Goal: Ask a question

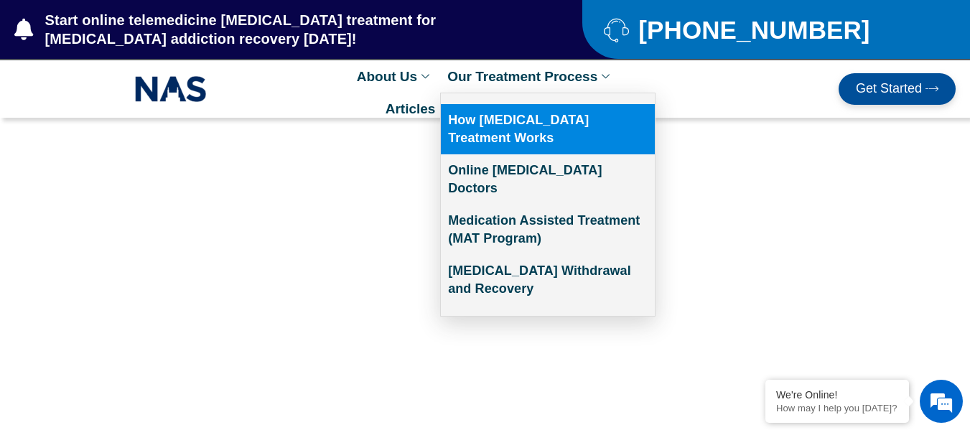
click at [486, 141] on link "How [MEDICAL_DATA] Treatment Works" at bounding box center [548, 129] width 214 height 50
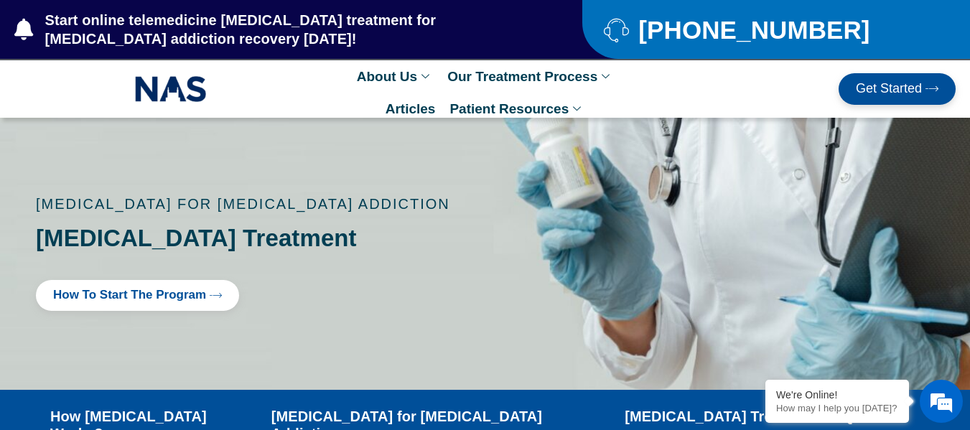
click at [212, 305] on link "How to Start the program" at bounding box center [137, 295] width 203 height 31
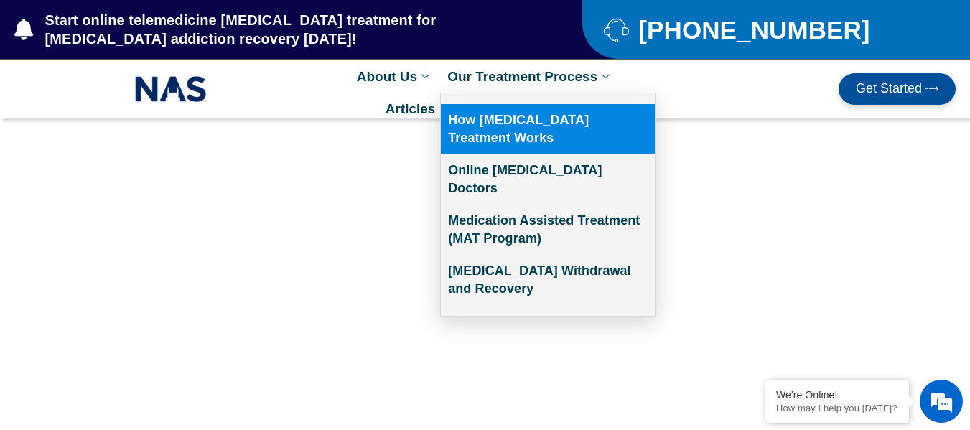
click at [548, 121] on link "How [MEDICAL_DATA] Treatment Works" at bounding box center [548, 129] width 214 height 50
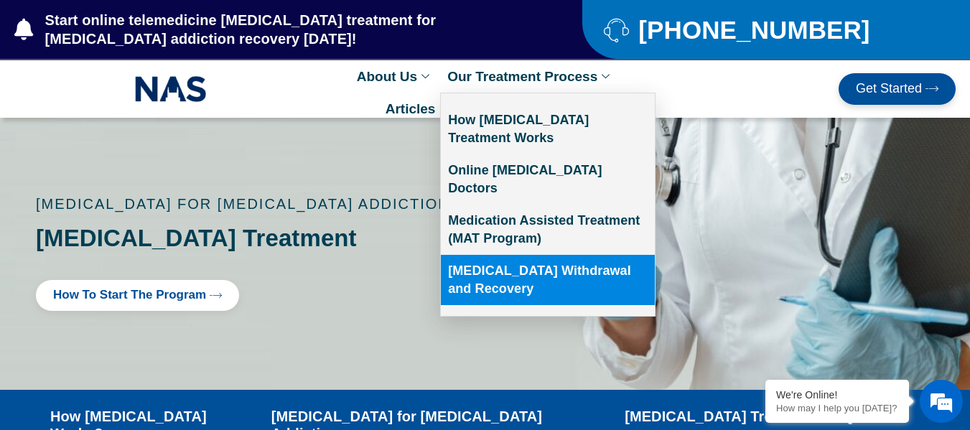
click at [556, 255] on link "[MEDICAL_DATA] Withdrawal and Recovery" at bounding box center [548, 280] width 214 height 50
click at [586, 275] on link "[MEDICAL_DATA] Withdrawal and Recovery" at bounding box center [548, 280] width 214 height 50
click at [551, 255] on link "[MEDICAL_DATA] Withdrawal and Recovery" at bounding box center [548, 280] width 214 height 50
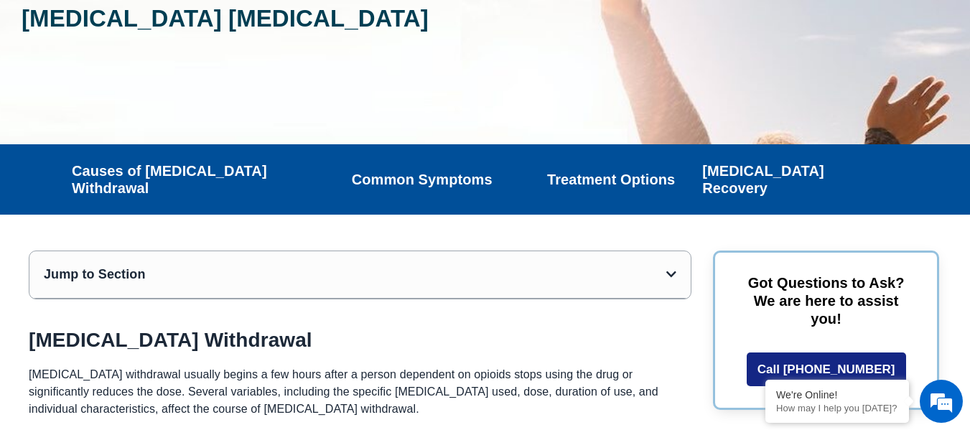
click at [630, 171] on link "Treatment Options" at bounding box center [611, 179] width 128 height 17
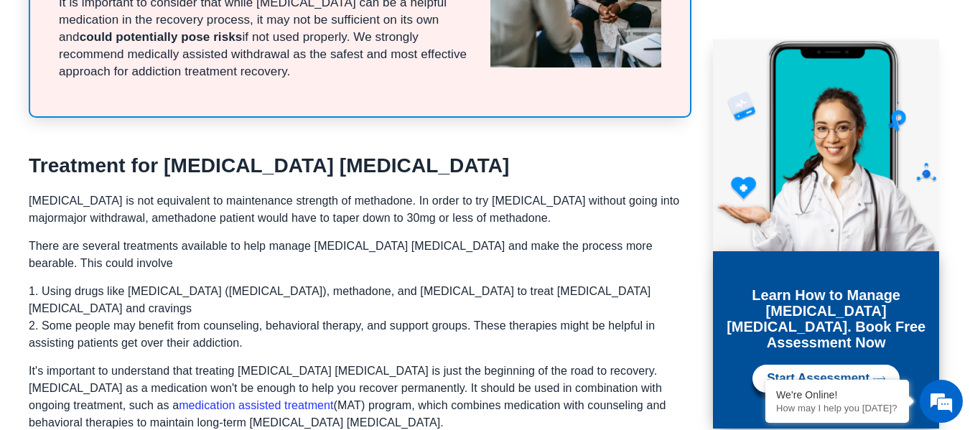
scroll to position [1576, 0]
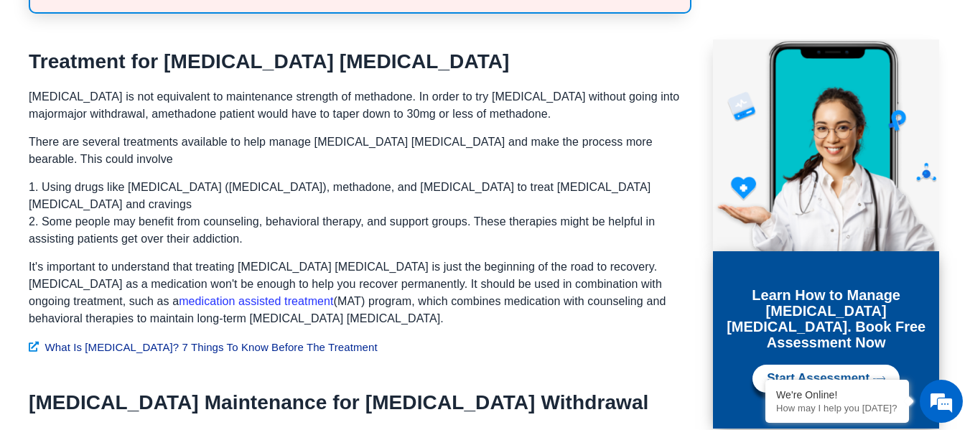
click at [179, 295] on link "medication assisted treatment" at bounding box center [256, 301] width 154 height 12
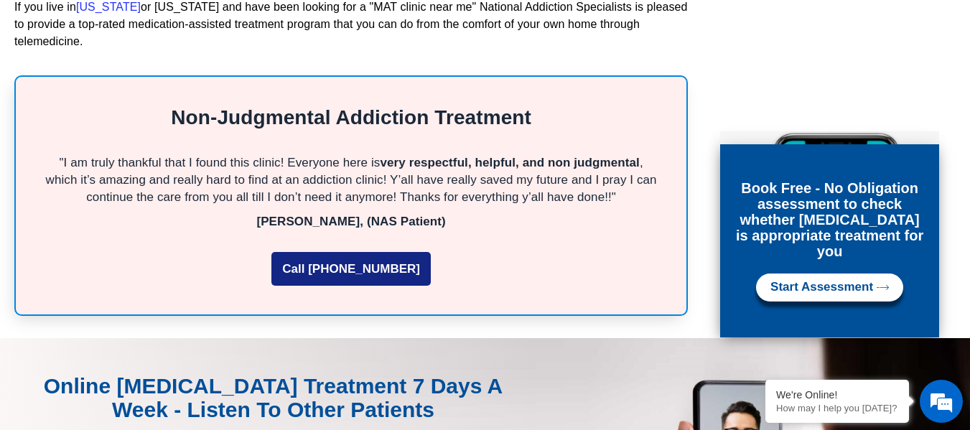
scroll to position [4068, 0]
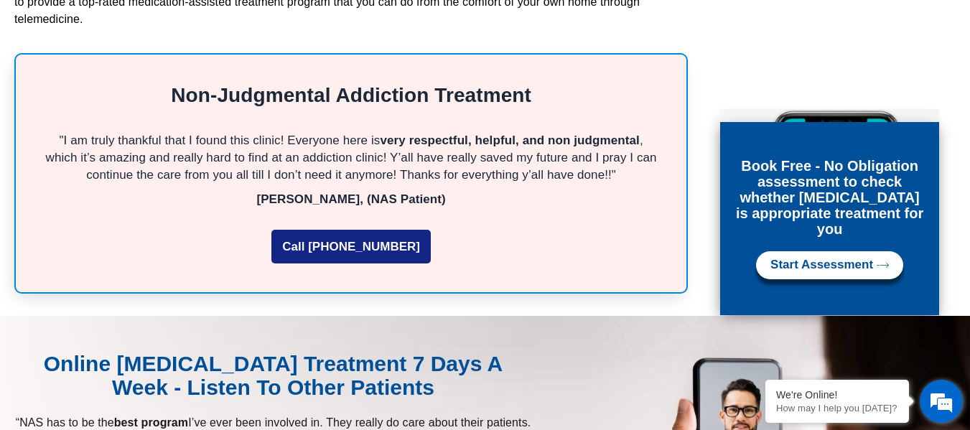
click at [947, 402] on em at bounding box center [941, 401] width 39 height 39
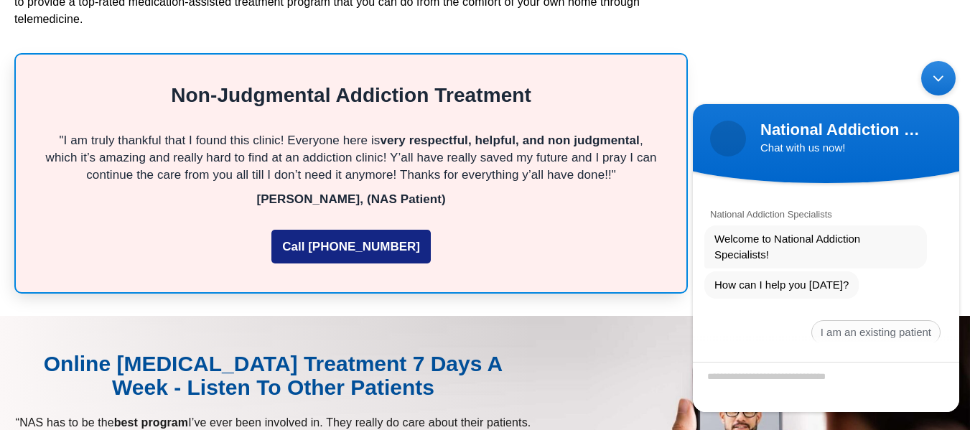
scroll to position [46, 0]
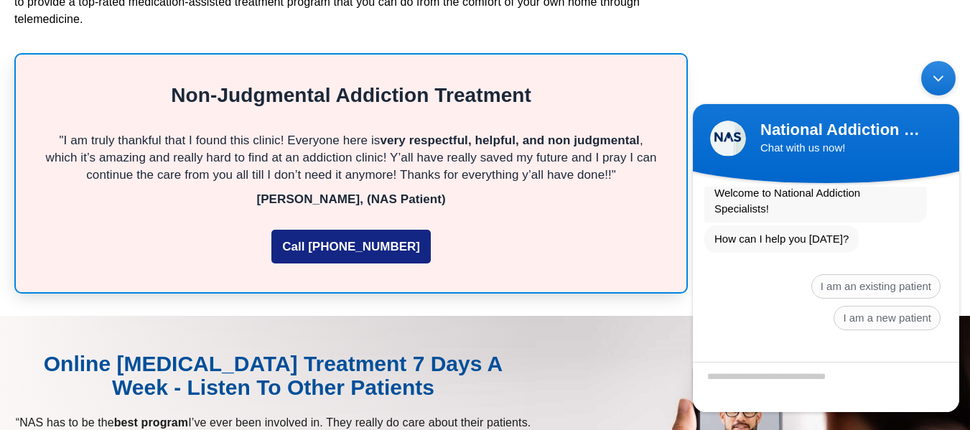
click at [942, 66] on div "Minimize live chat window" at bounding box center [938, 77] width 34 height 34
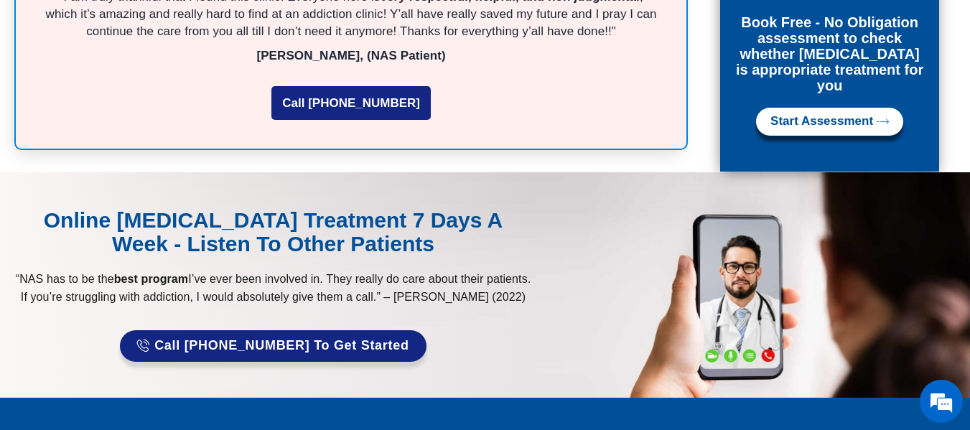
scroll to position [4259, 0]
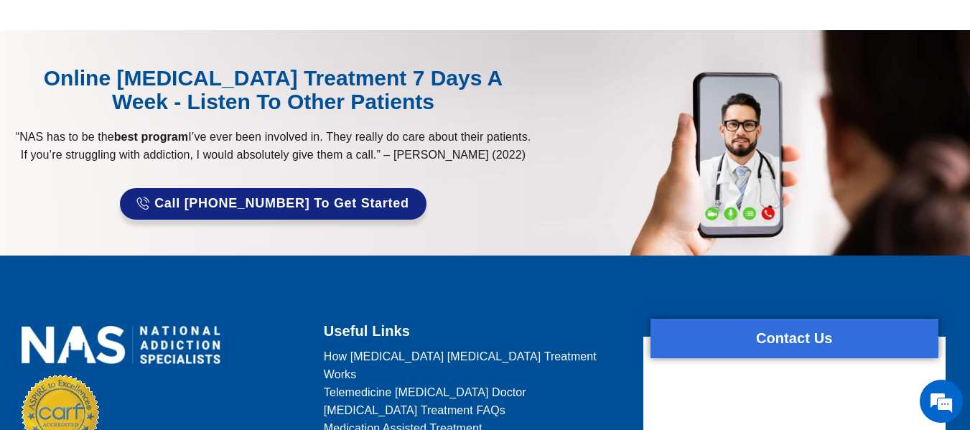
scroll to position [2751, 0]
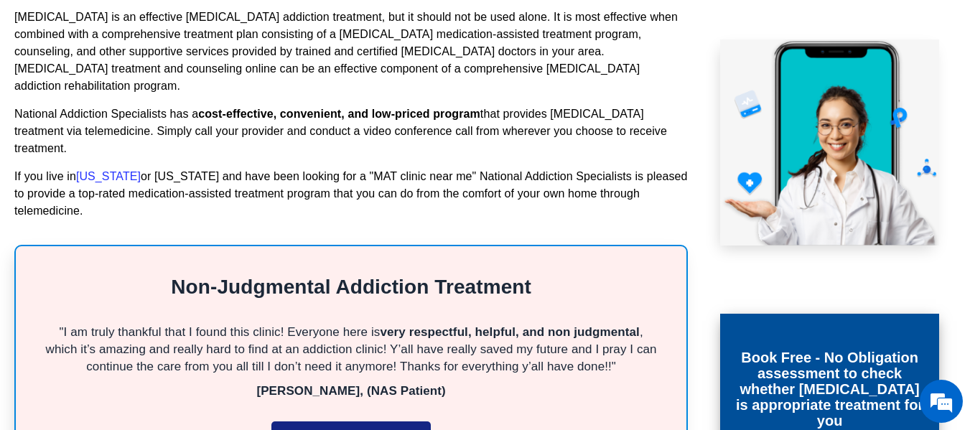
scroll to position [4259, 0]
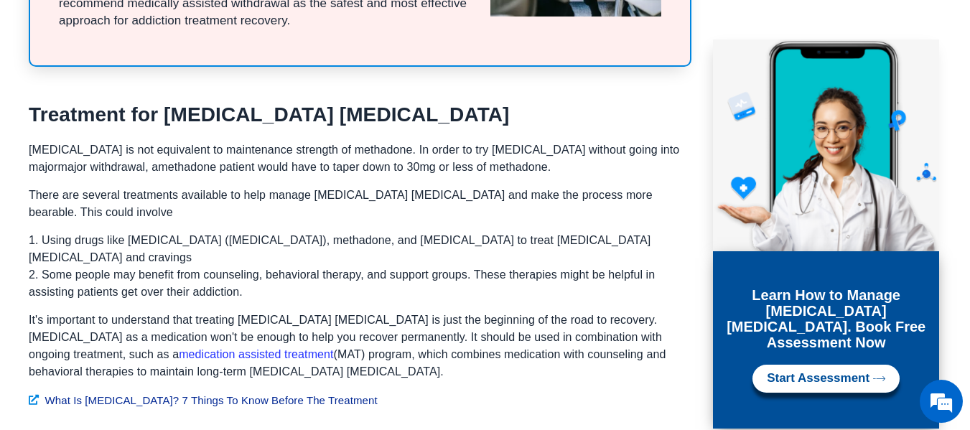
scroll to position [1576, 0]
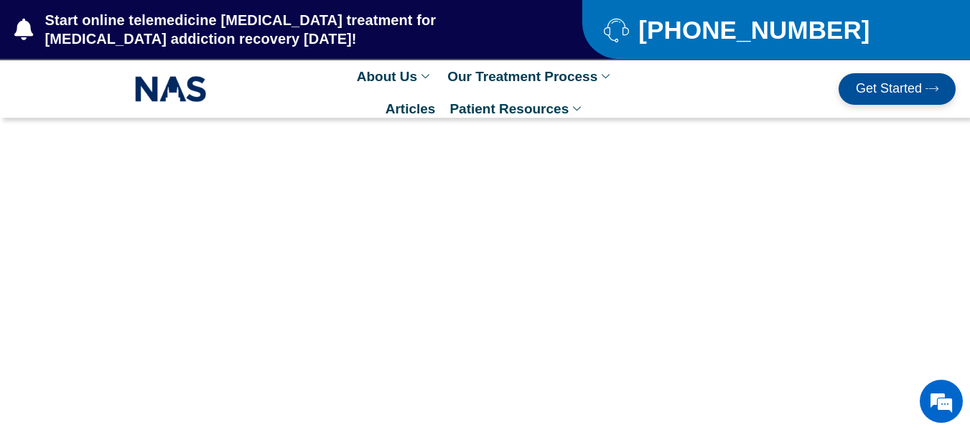
scroll to position [47, 0]
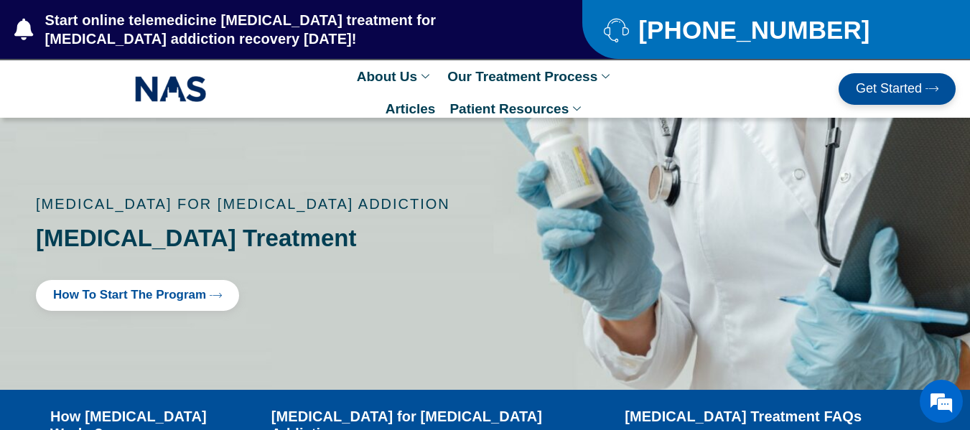
scroll to position [47, 0]
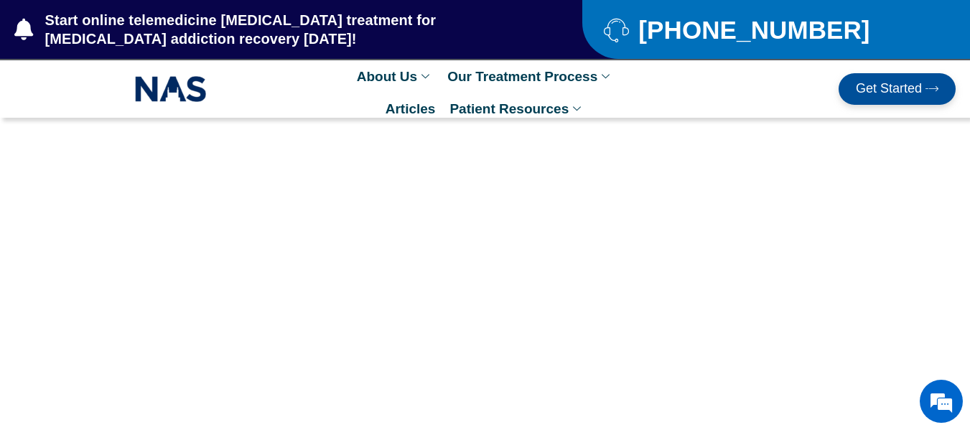
scroll to position [47, 0]
click at [856, 401] on div "We're Online! How may I help you [DATE]?" at bounding box center [837, 401] width 144 height 43
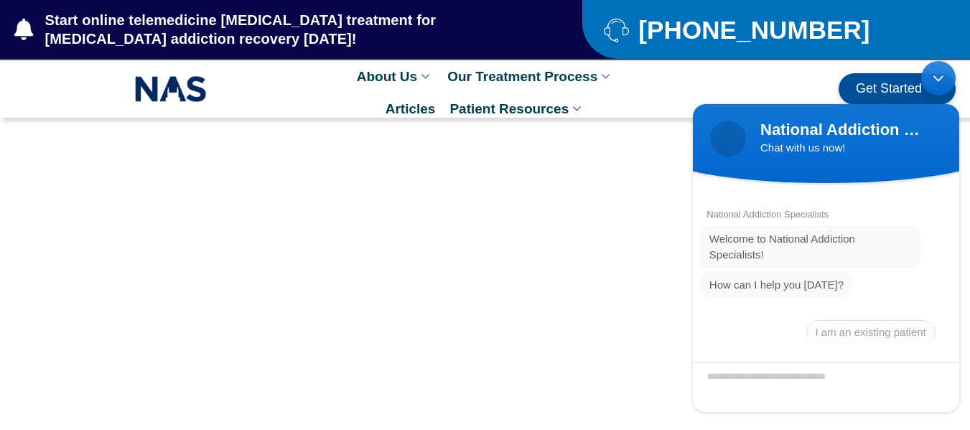
scroll to position [46, 0]
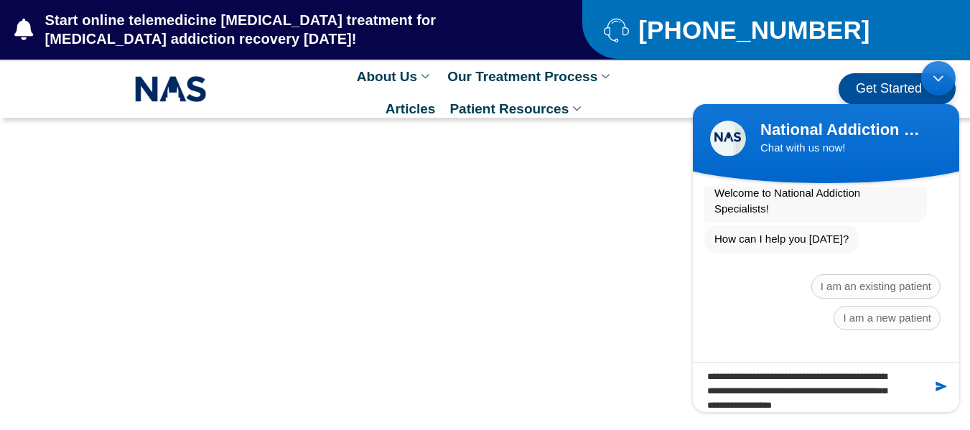
type textarea "**********"
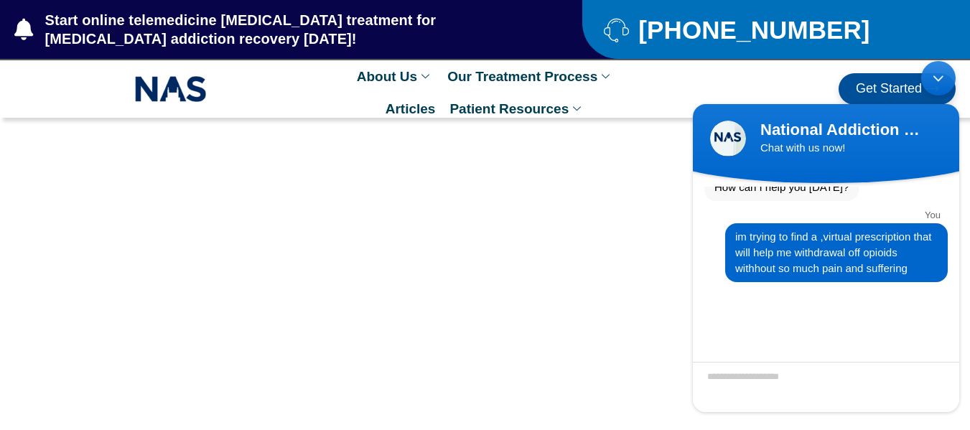
scroll to position [92, 0]
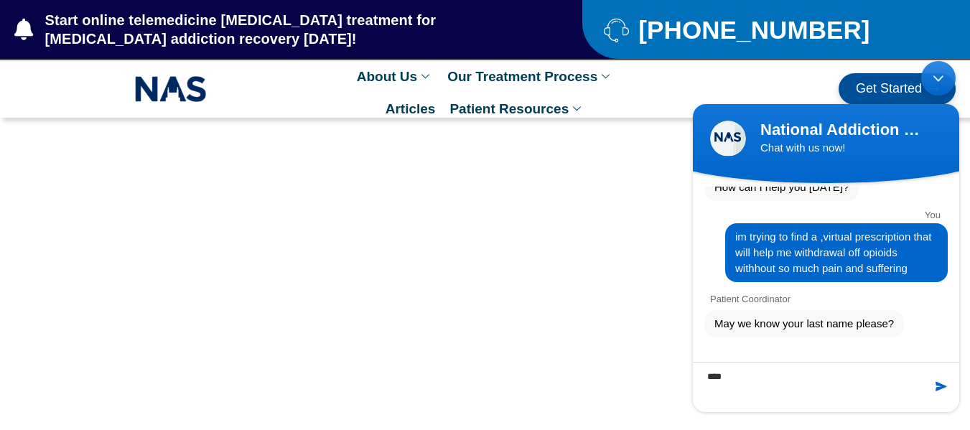
type textarea "*****"
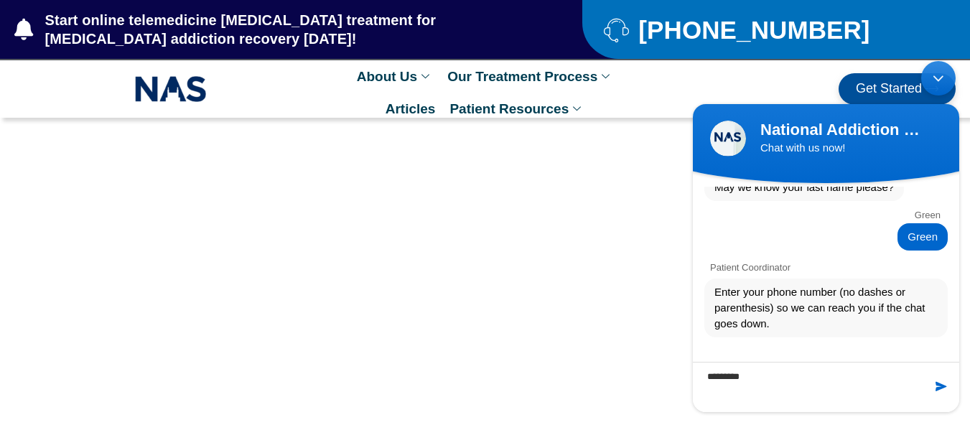
type textarea "**********"
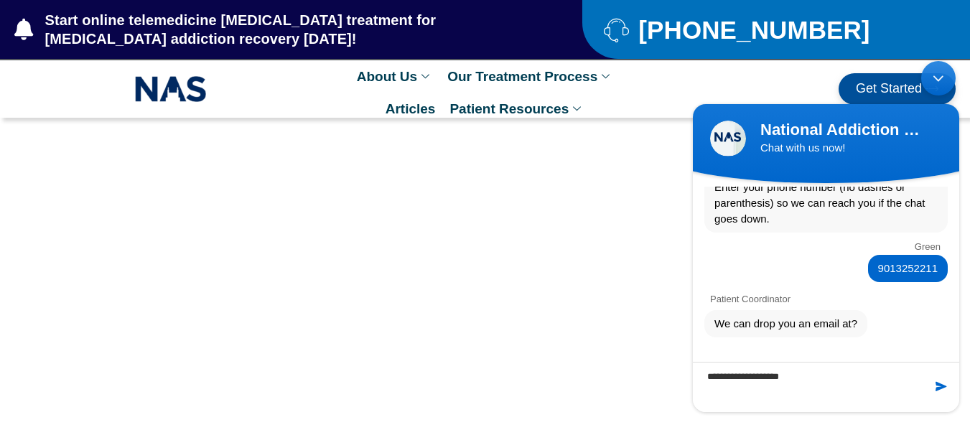
type textarea "**********"
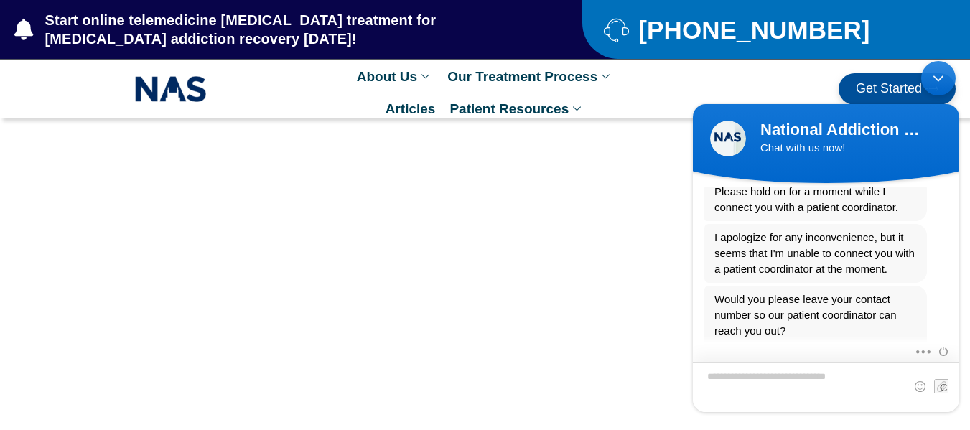
scroll to position [560, 0]
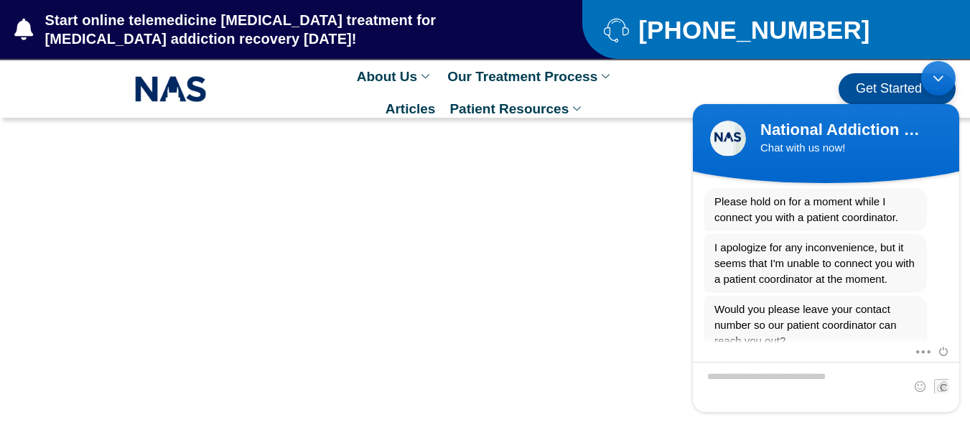
click at [930, 70] on div "Minimize live chat window" at bounding box center [938, 77] width 34 height 34
